Goal: Task Accomplishment & Management: Manage account settings

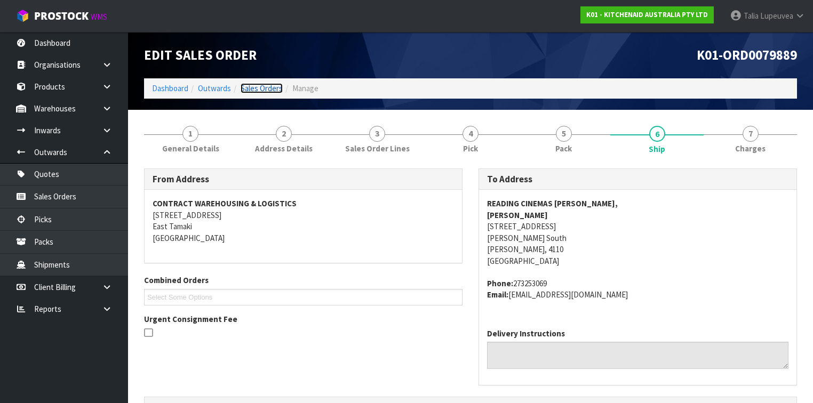
click at [276, 83] on link "Sales Orders" at bounding box center [262, 88] width 42 height 10
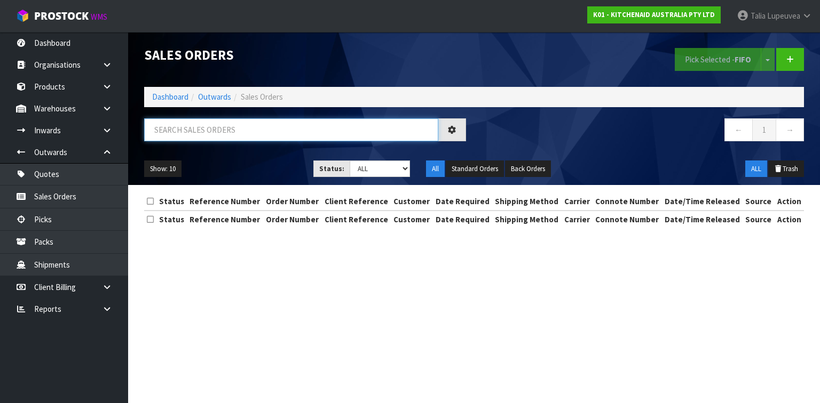
click at [213, 130] on input "text" at bounding box center [291, 129] width 294 height 23
type input "JOB-0414701"
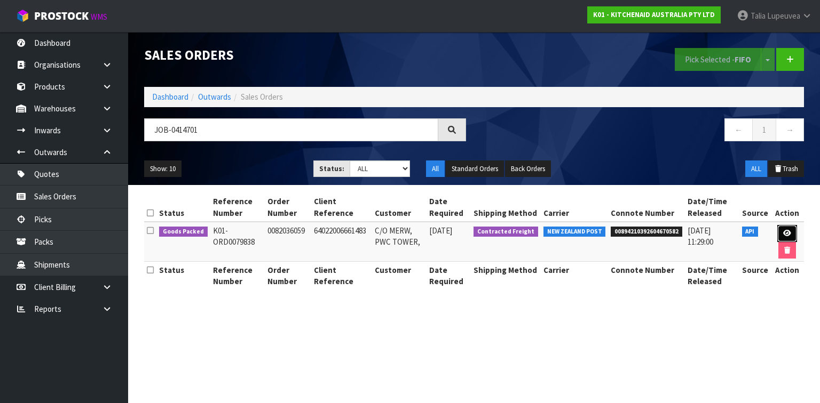
click at [791, 236] on link at bounding box center [787, 233] width 20 height 17
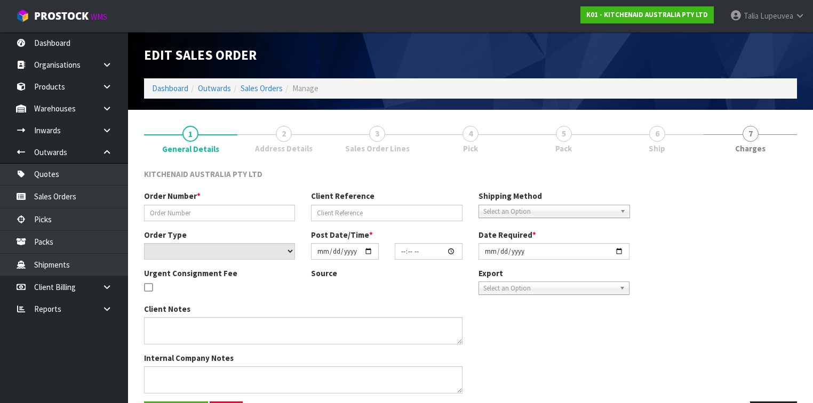
type input "0082036059"
type input "64022006661483"
select select "number:0"
type input "[DATE]"
type input "17:40:20.000"
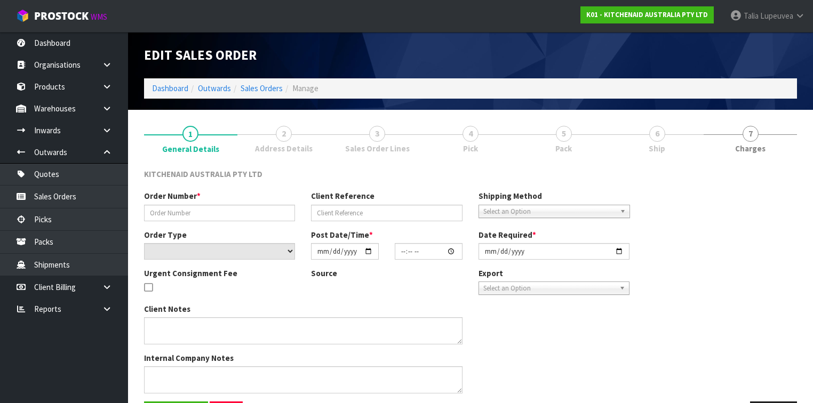
type input "[DATE]"
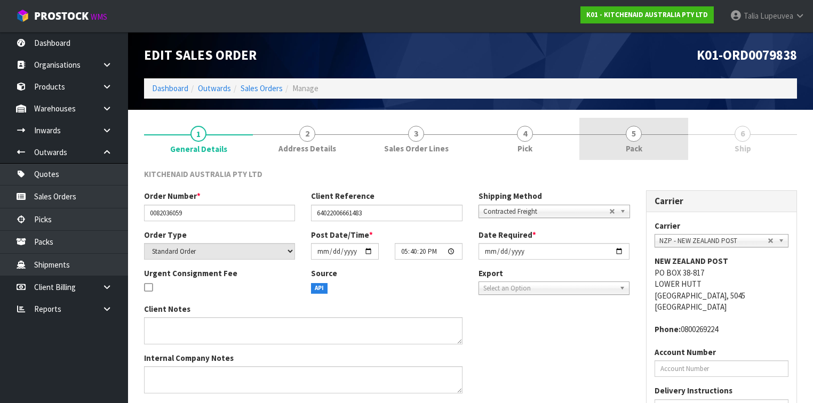
click at [650, 139] on link "5 Pack" at bounding box center [634, 139] width 109 height 42
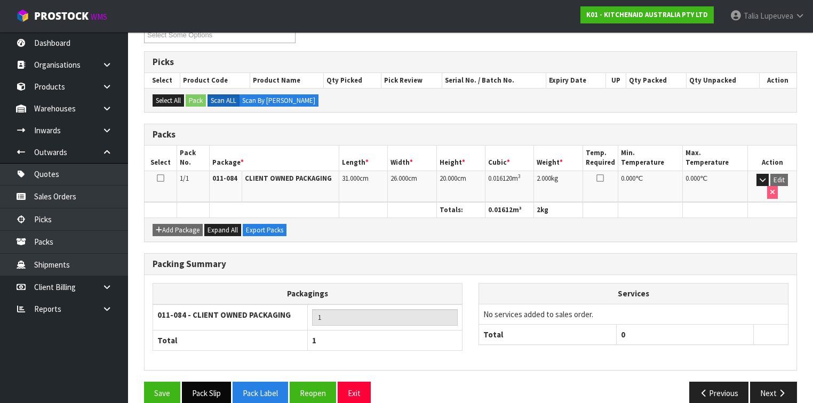
scroll to position [157, 0]
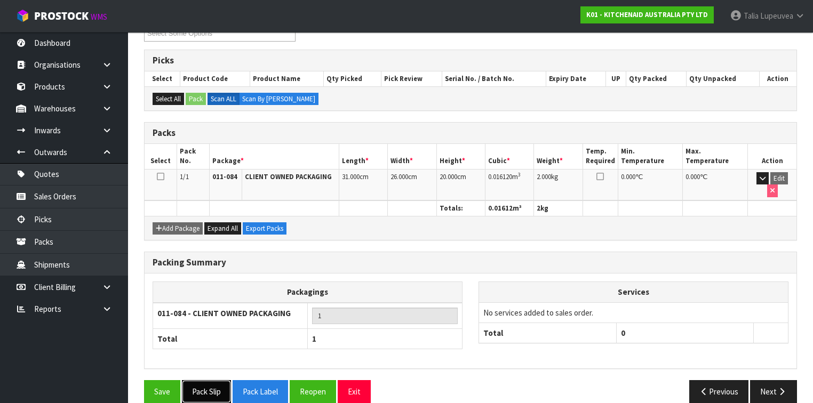
click at [213, 380] on button "Pack Slip" at bounding box center [206, 391] width 49 height 23
